Goal: Task Accomplishment & Management: Complete application form

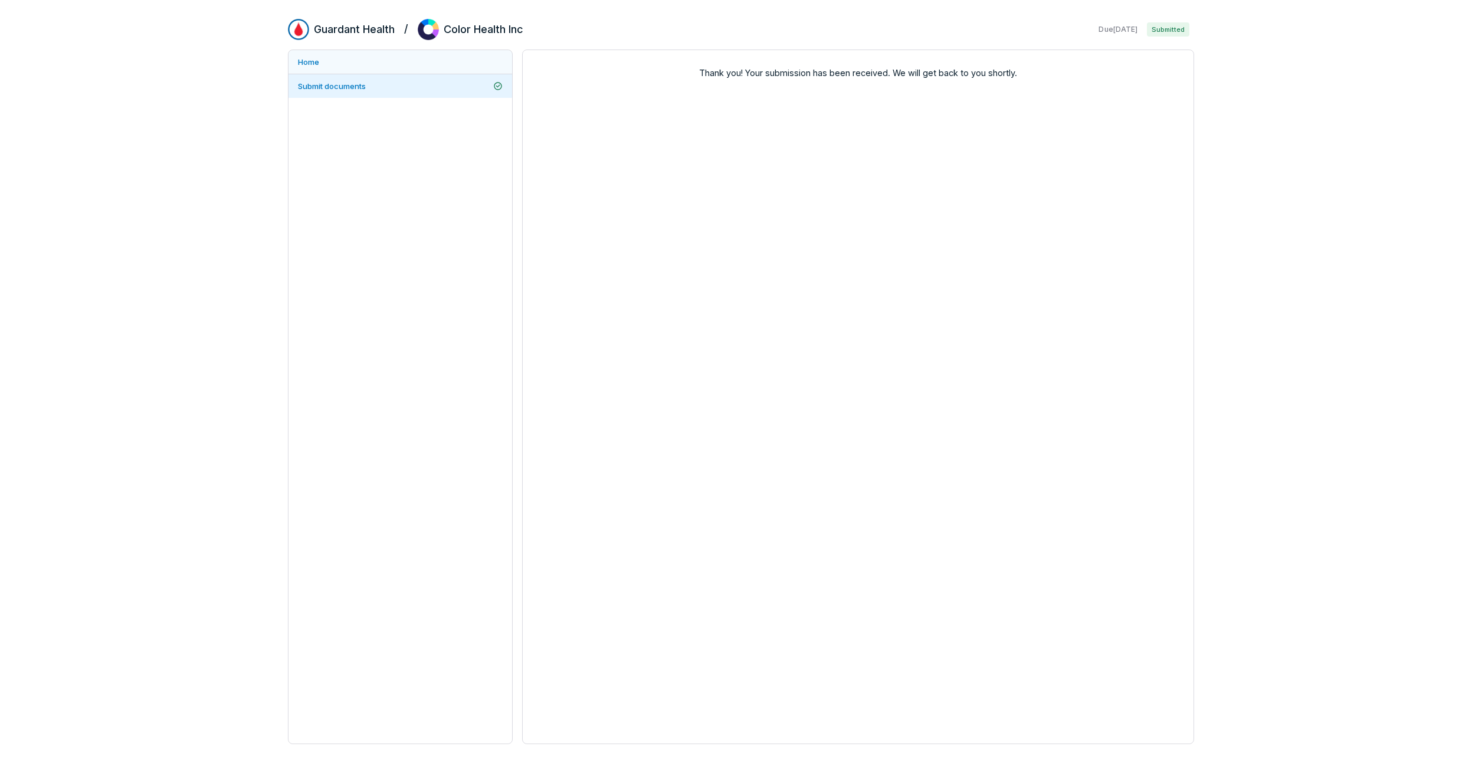
click at [293, 62] on link "Home" at bounding box center [400, 62] width 224 height 24
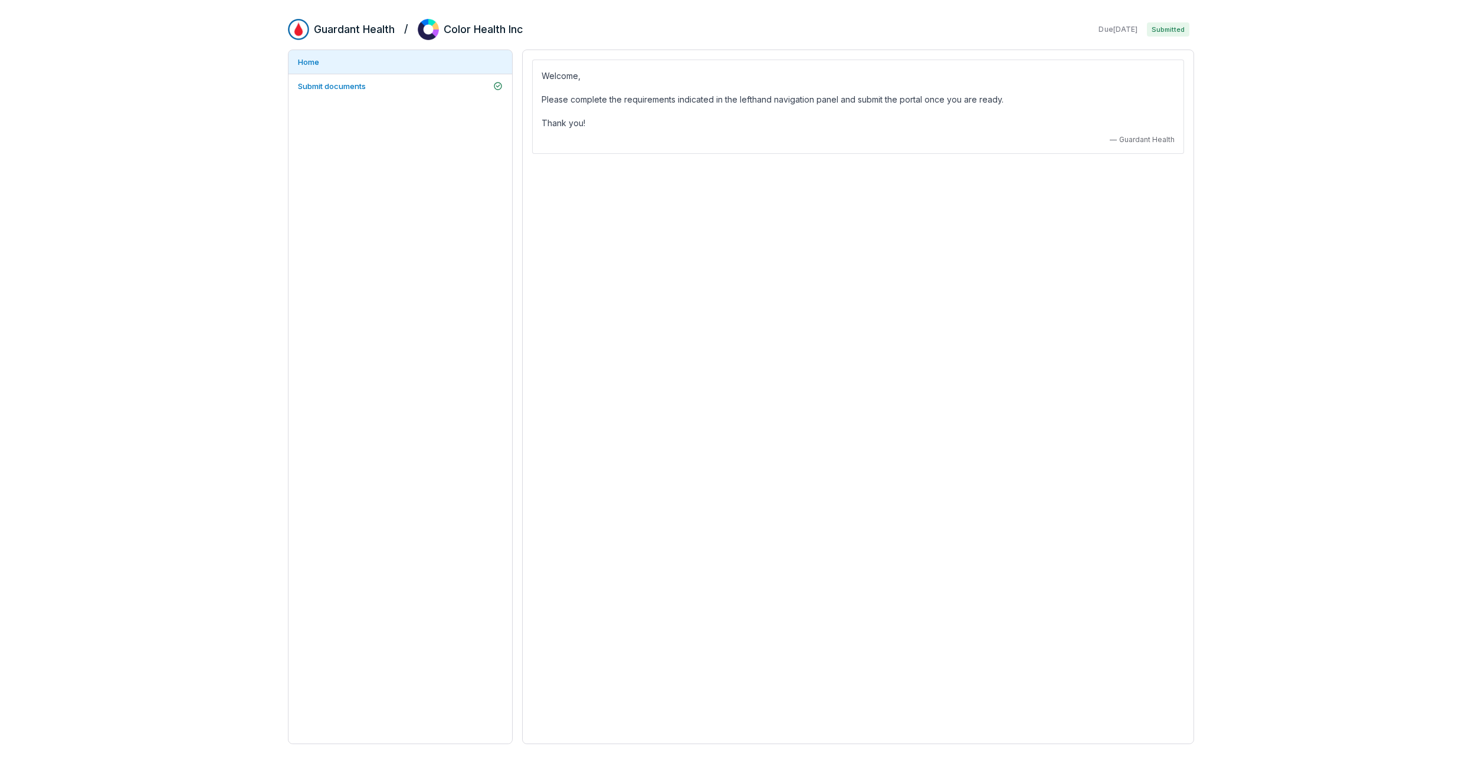
click at [1172, 28] on span "Submitted" at bounding box center [1168, 29] width 42 height 14
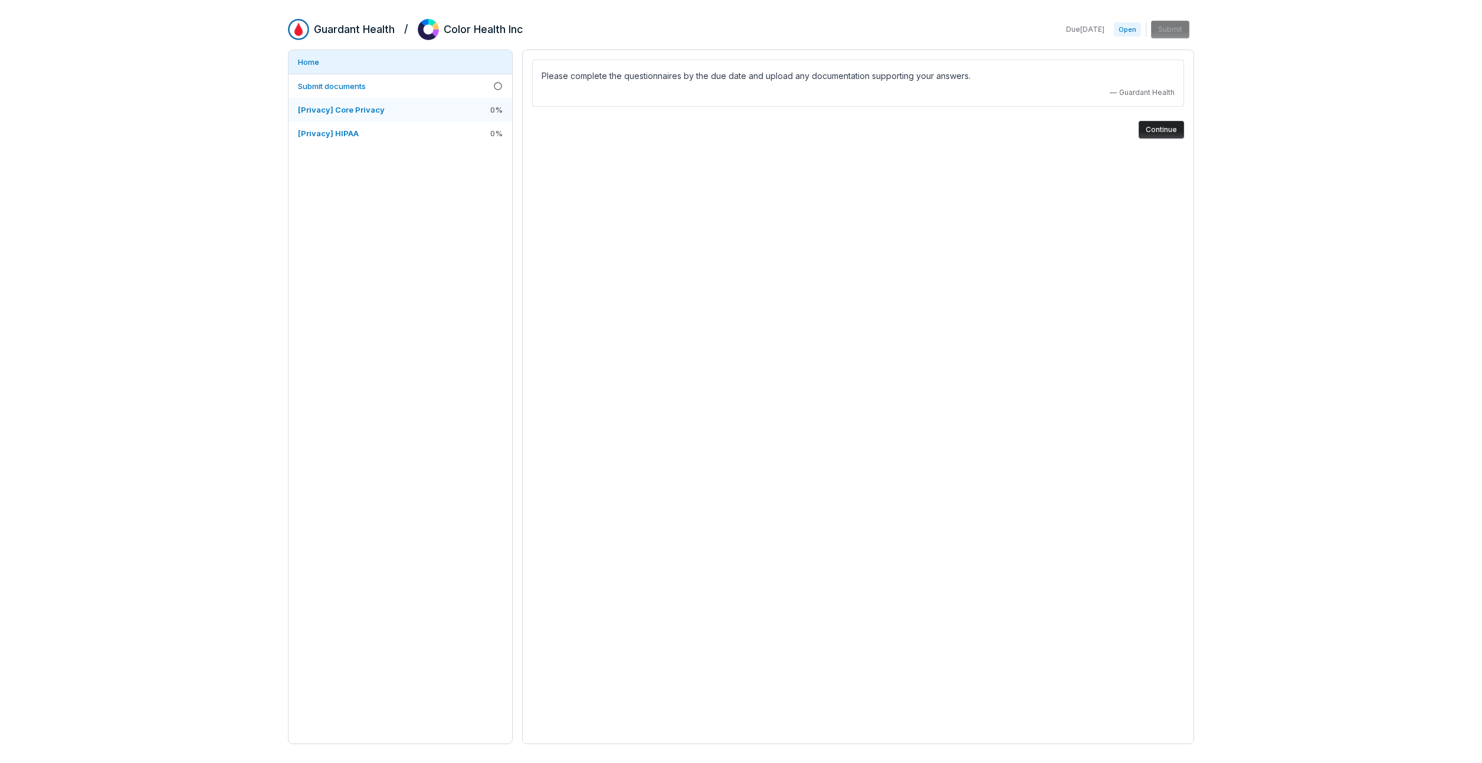
click at [383, 119] on link "[Privacy] Core Privacy 0 %" at bounding box center [400, 110] width 224 height 24
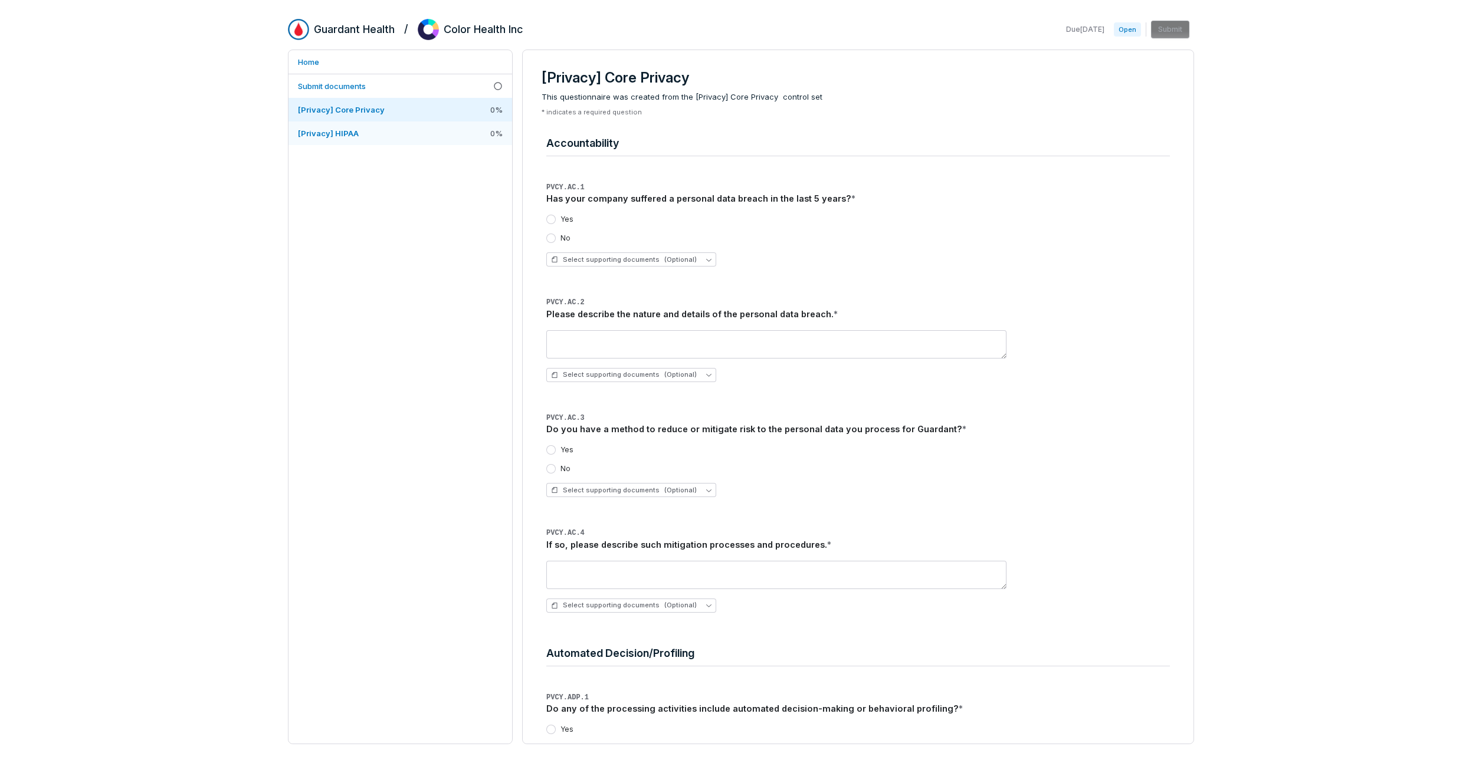
click at [366, 142] on link "[Privacy] HIPAA 0 %" at bounding box center [400, 134] width 224 height 24
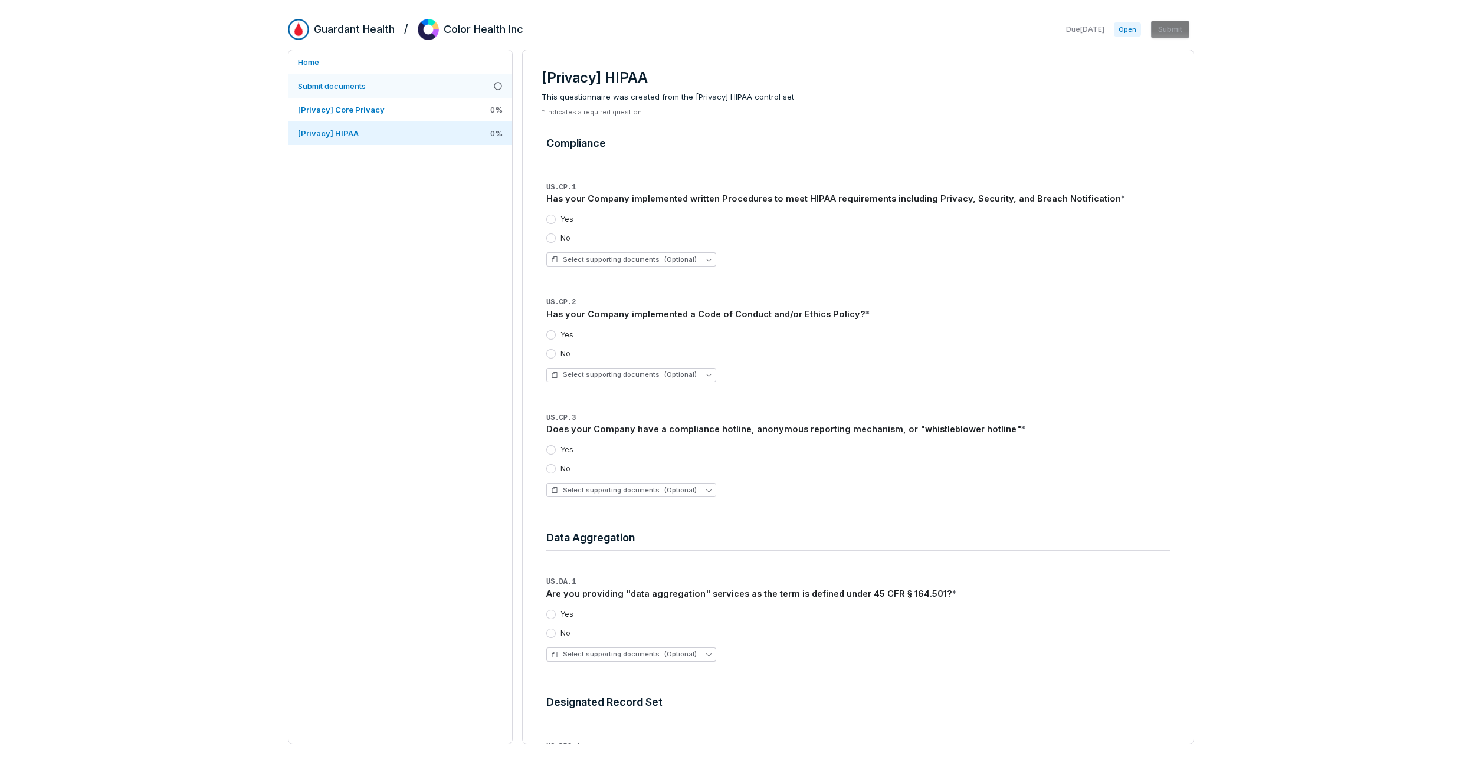
click at [323, 78] on link "Submit documents" at bounding box center [400, 86] width 224 height 24
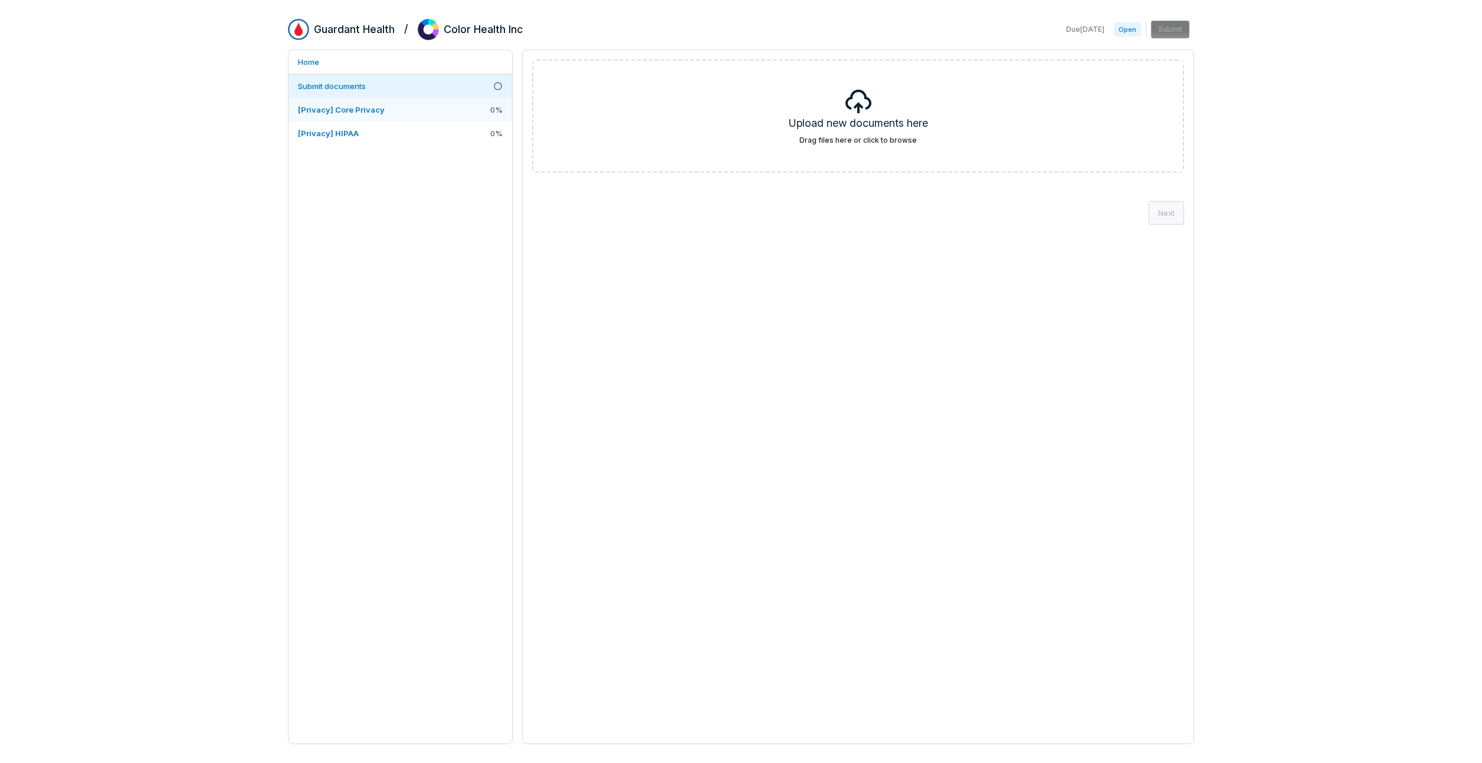
click at [389, 111] on link "[Privacy] Core Privacy 0 %" at bounding box center [400, 110] width 224 height 24
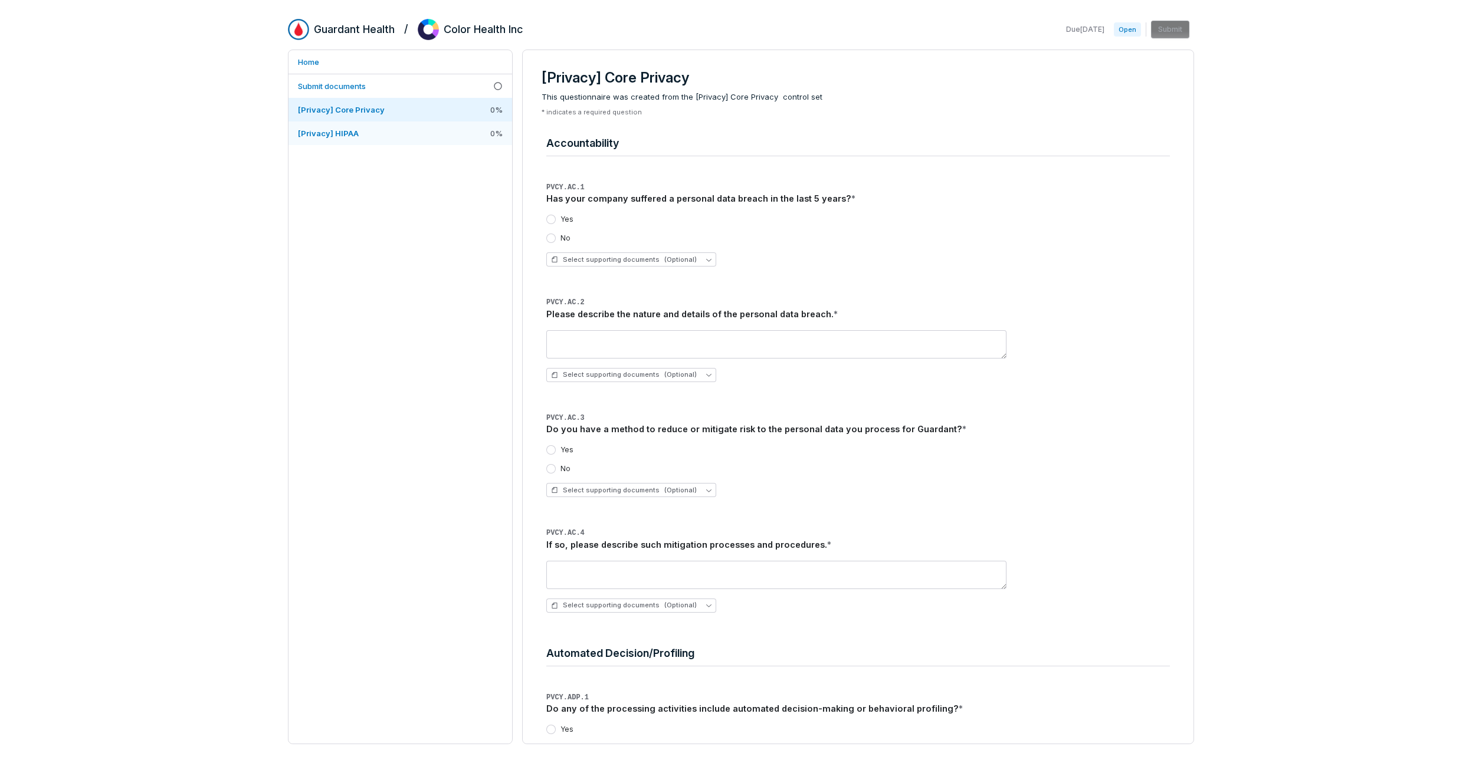
click at [386, 134] on link "[Privacy] HIPAA 0 %" at bounding box center [400, 134] width 224 height 24
